Goal: Task Accomplishment & Management: Complete application form

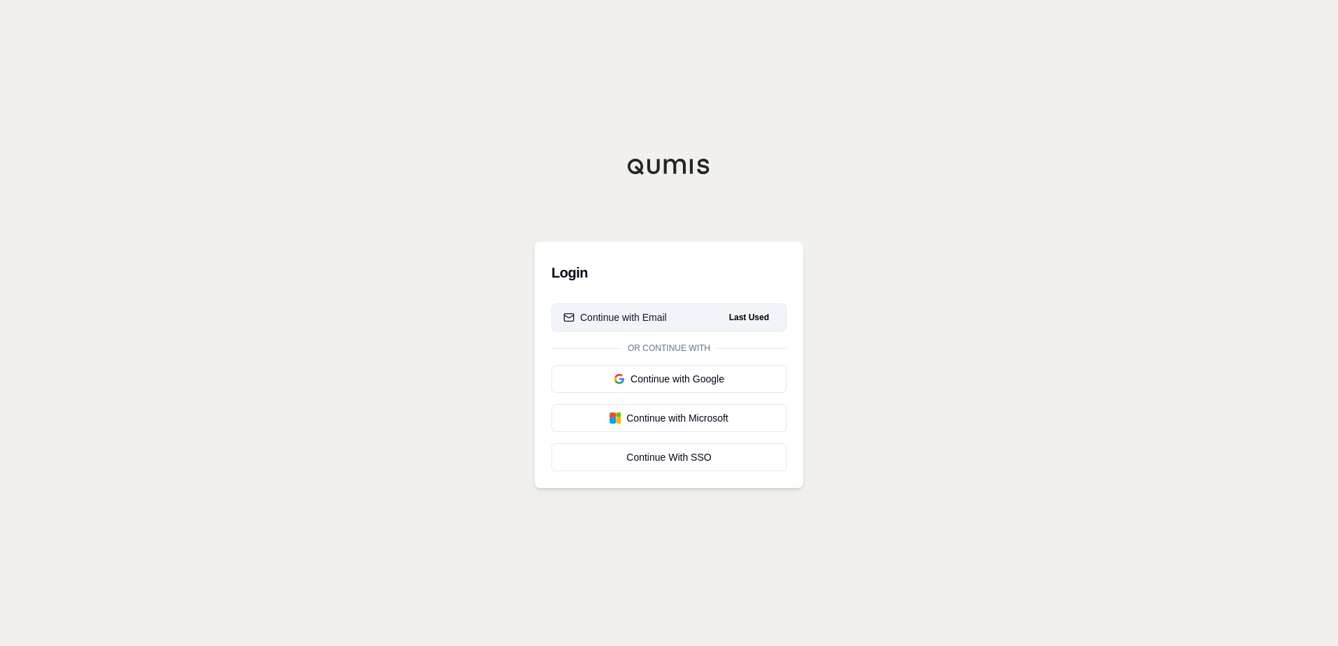
click at [630, 320] on div "Continue with Email" at bounding box center [615, 318] width 104 height 14
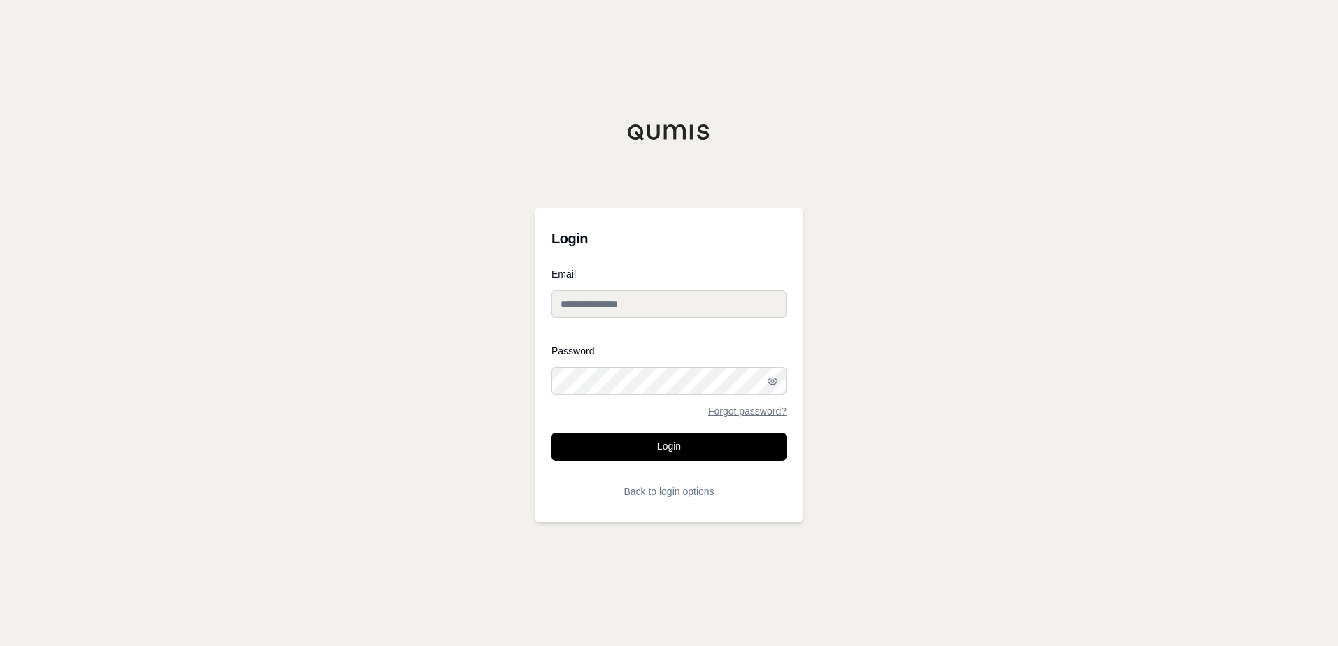
type input "**********"
click at [649, 444] on button "Login" at bounding box center [668, 447] width 235 height 28
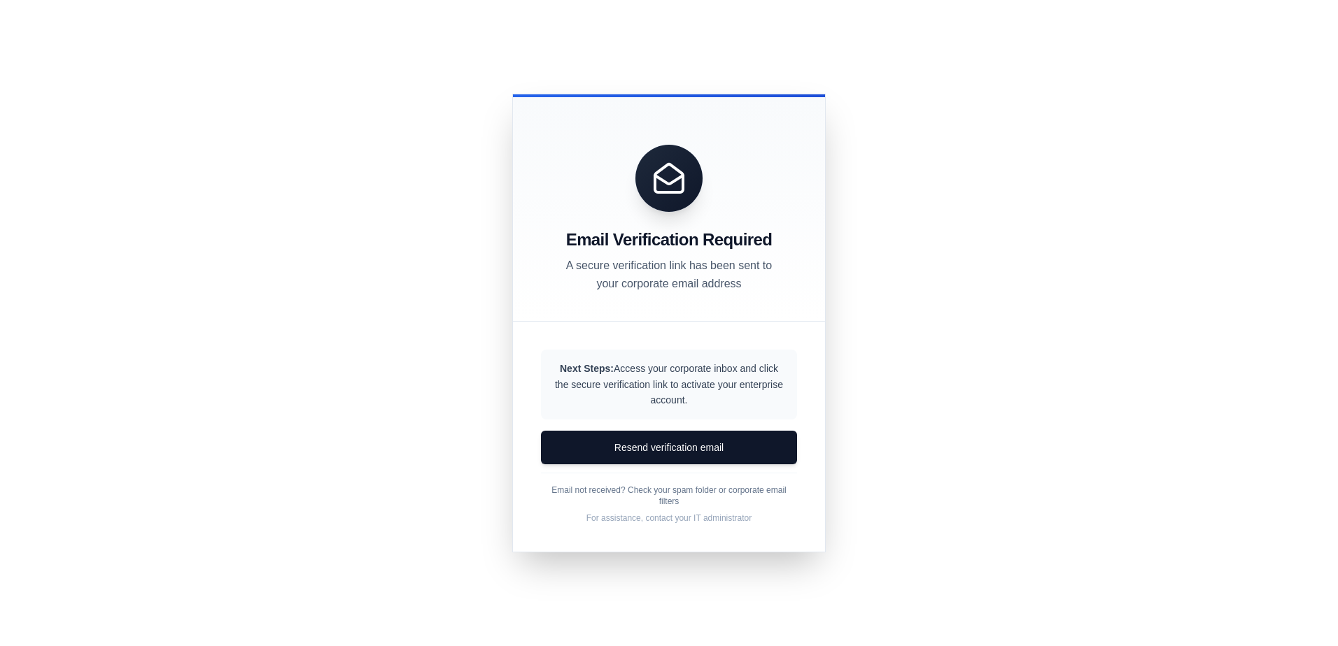
click at [1023, 187] on div "Email Verification Required A secure verification link has been sent to your co…" at bounding box center [669, 323] width 1338 height 646
